Goal: Check status: Check status

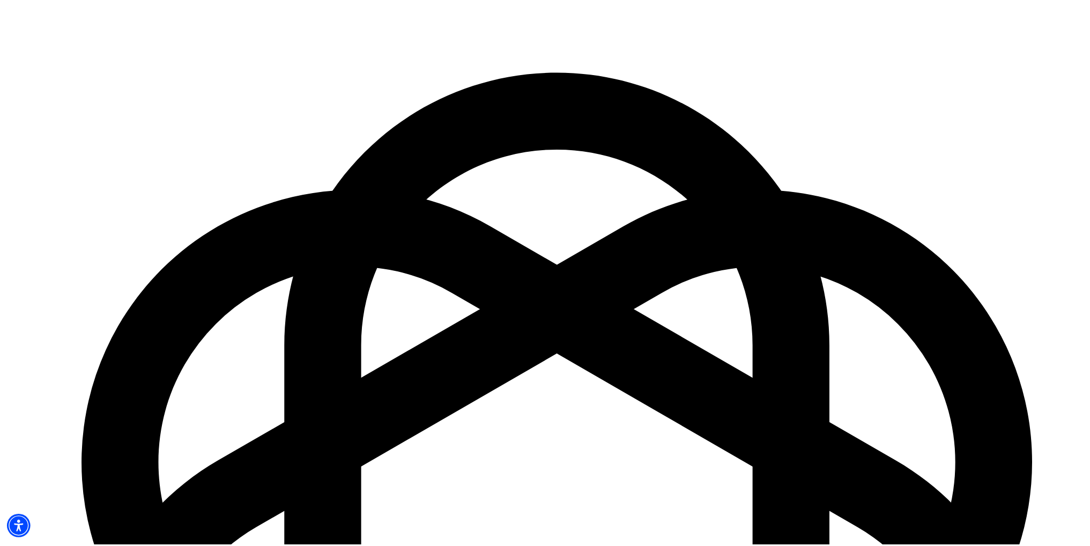
scroll to position [101, 0]
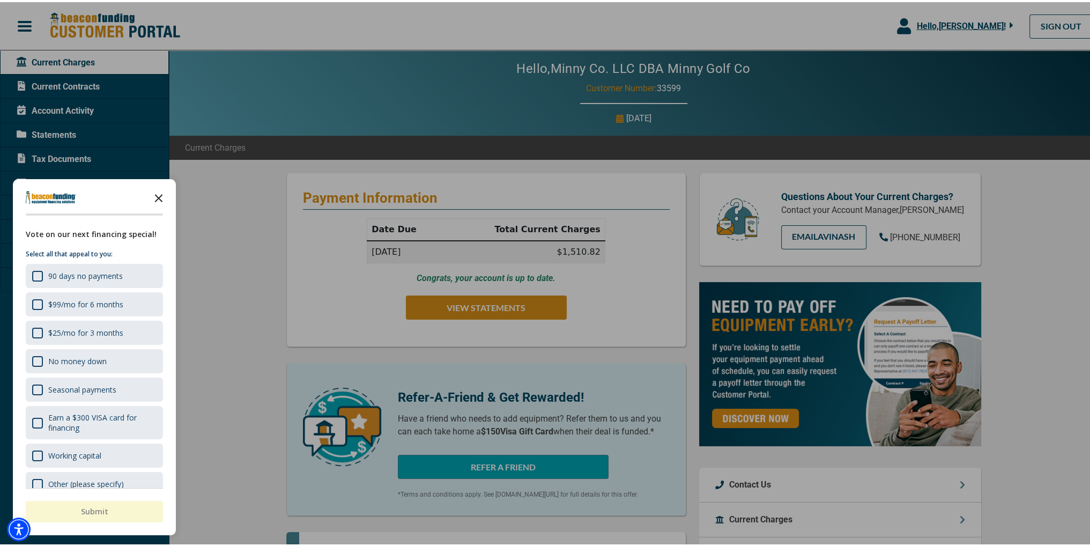
click at [159, 194] on polygon "Close the survey" at bounding box center [159, 196] width 8 height 8
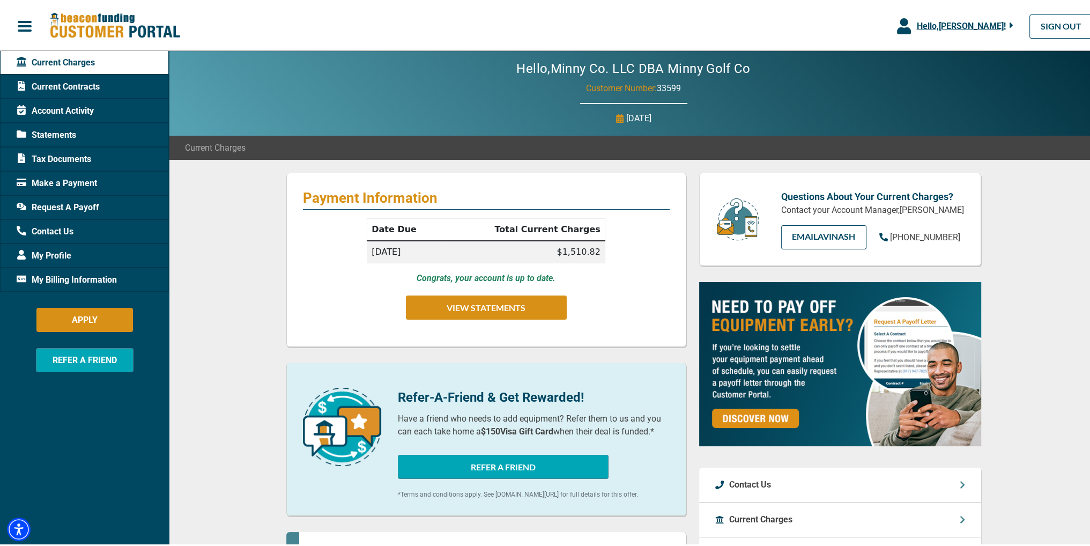
click at [81, 131] on div "Statements" at bounding box center [84, 133] width 169 height 24
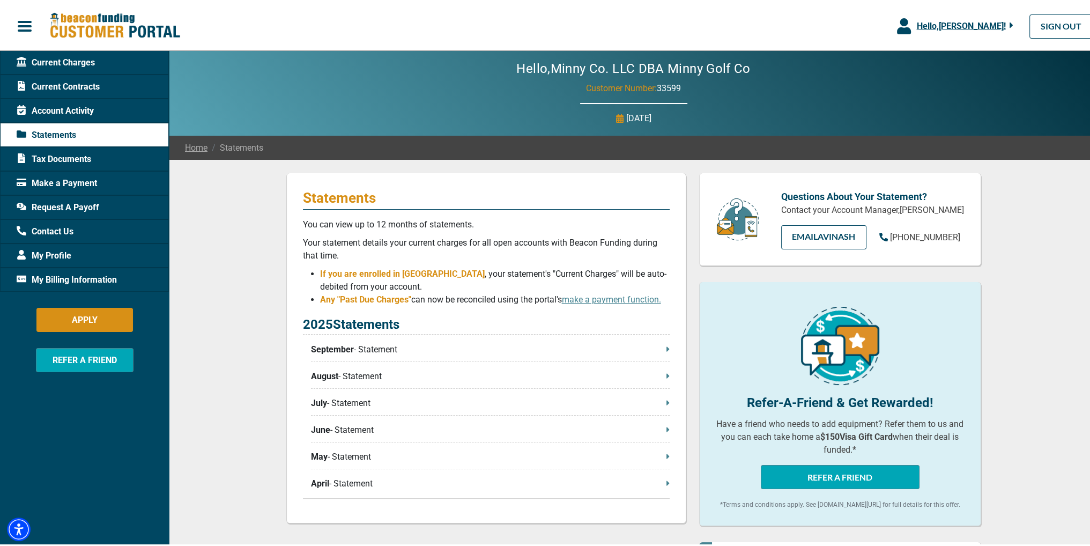
click at [103, 85] on div "Current Contracts" at bounding box center [84, 84] width 169 height 24
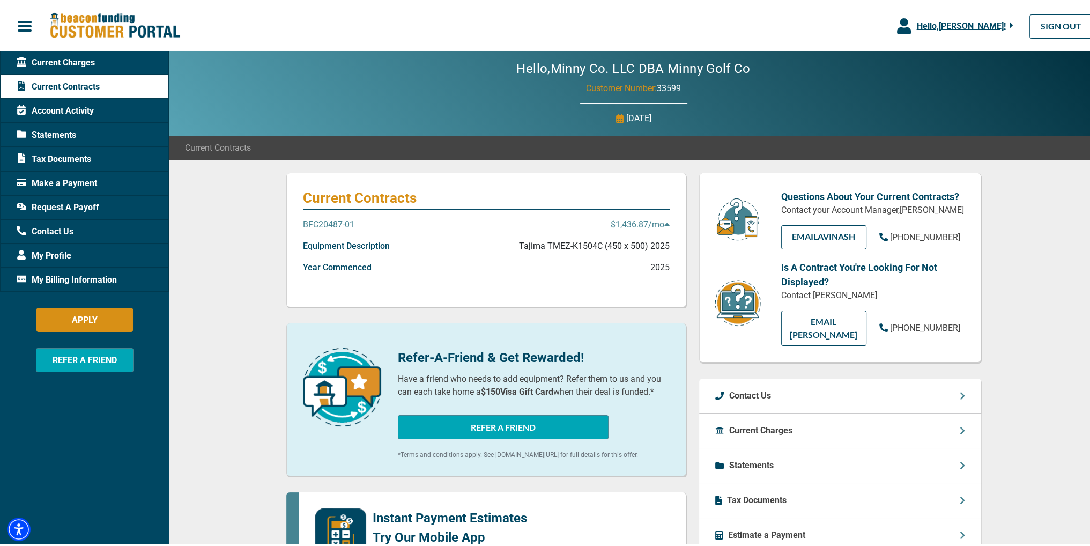
click at [635, 248] on p "Tajima TMEZ-K1504C (450 x 500) 2025" at bounding box center [594, 244] width 151 height 13
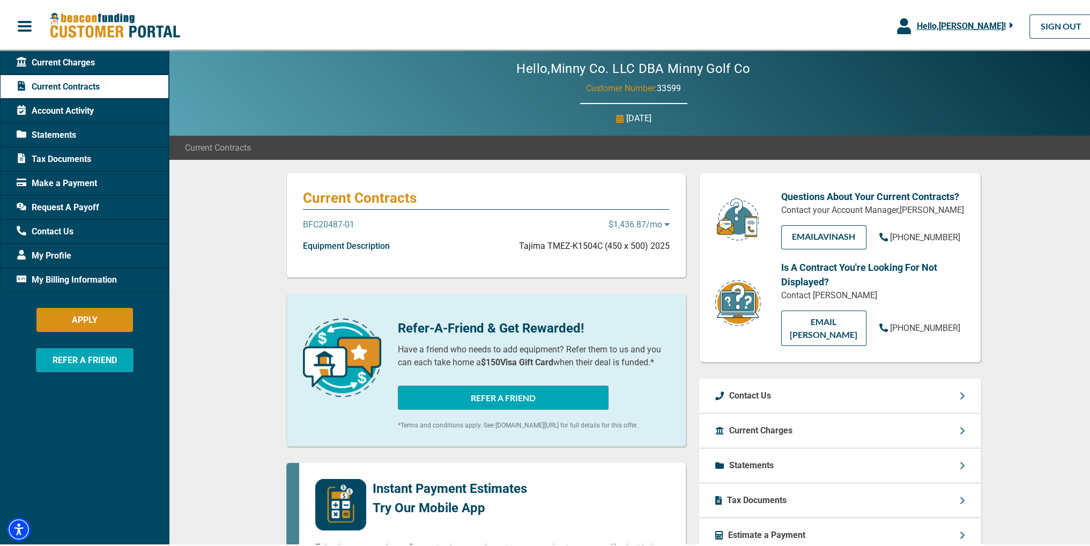
click at [635, 248] on p "Tajima TMEZ-K1504C (450 x 500) 2025" at bounding box center [594, 244] width 151 height 13
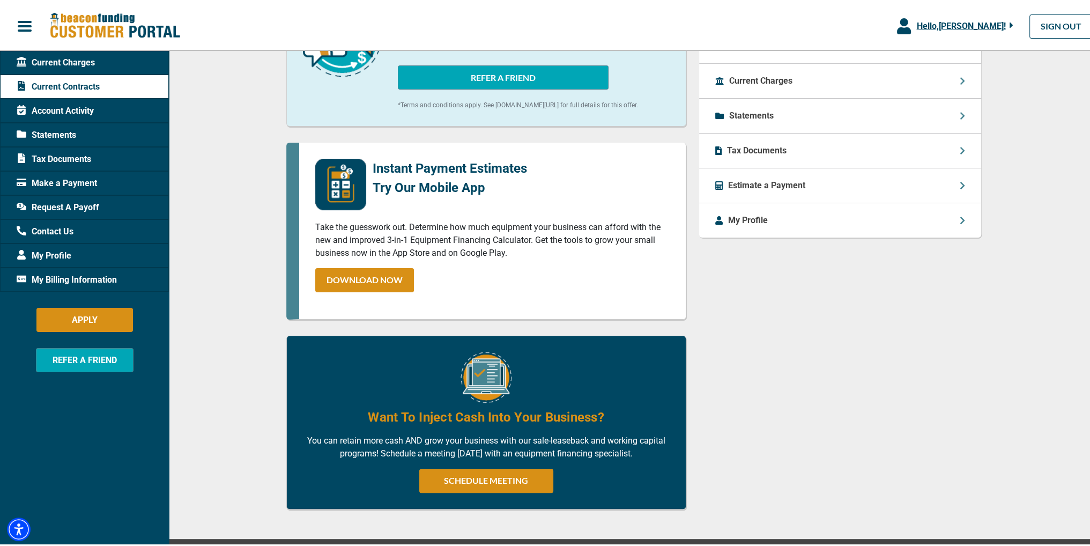
scroll to position [296, 0]
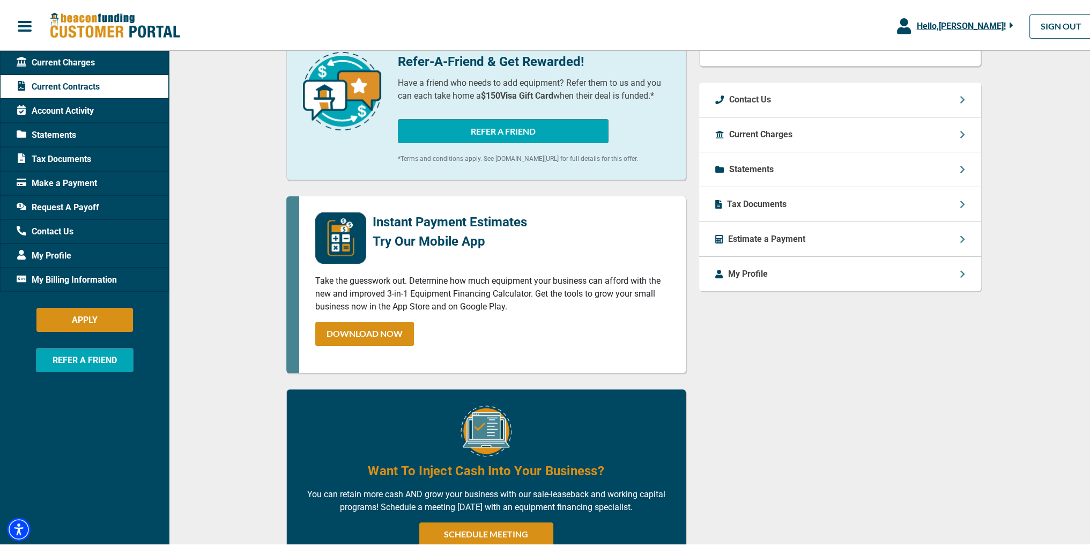
click at [960, 235] on icon at bounding box center [962, 237] width 5 height 9
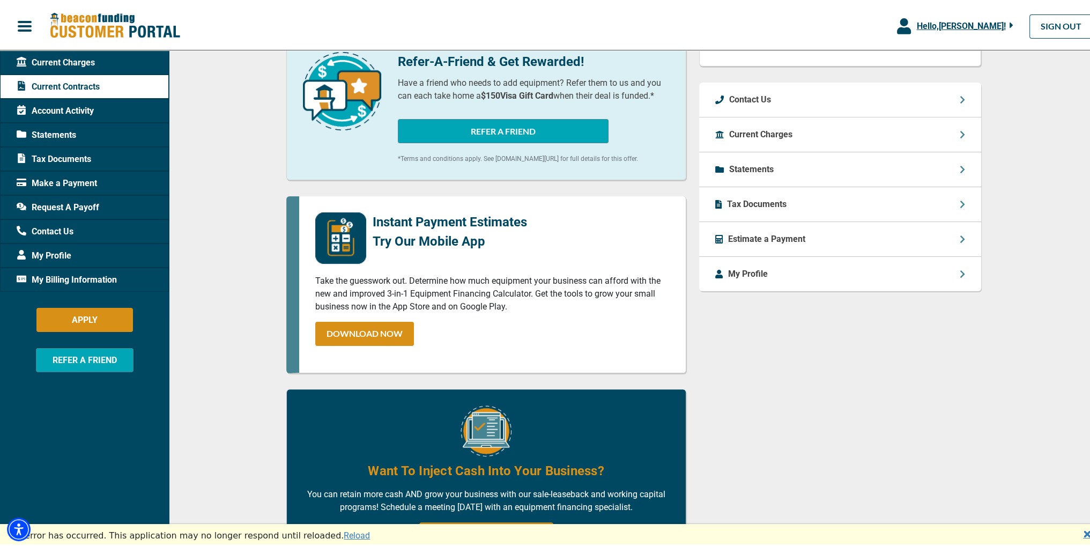
click at [960, 204] on icon at bounding box center [962, 202] width 4 height 8
click at [885, 203] on div "Tax Documents" at bounding box center [840, 202] width 282 height 35
click at [754, 206] on p "Tax Documents" at bounding box center [757, 202] width 60 height 13
